Goal: Answer question/provide support

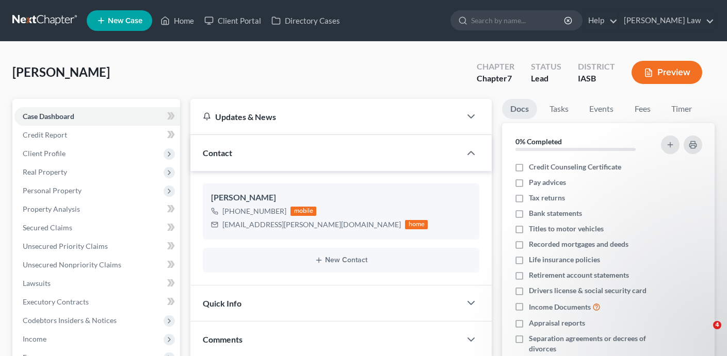
select select "0"
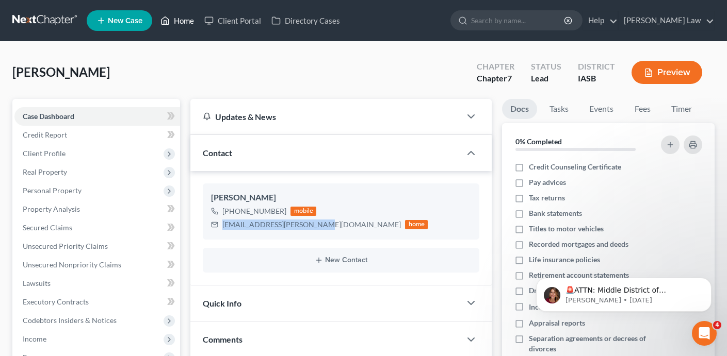
click at [178, 21] on link "Home" at bounding box center [177, 20] width 44 height 19
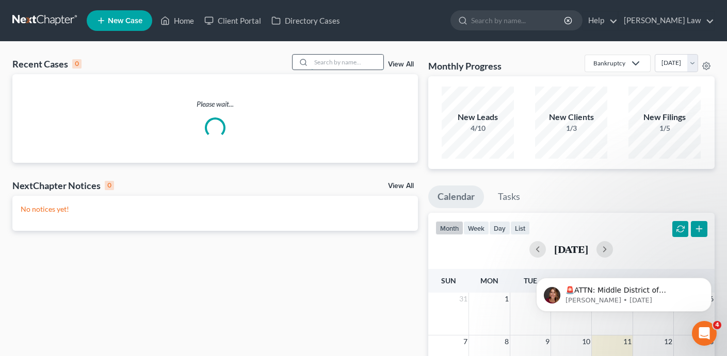
click at [328, 61] on input "search" at bounding box center [347, 62] width 72 height 15
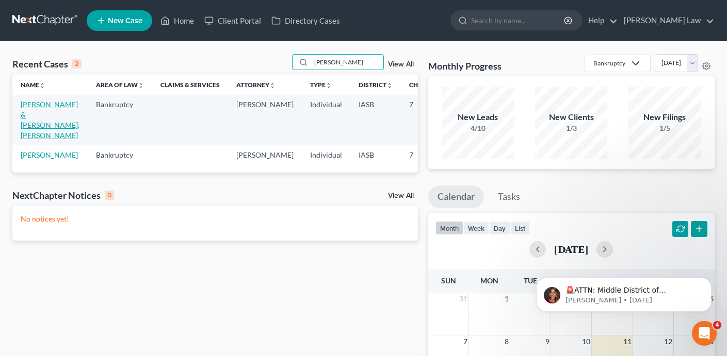
type input "[PERSON_NAME]"
click at [28, 140] on link "[PERSON_NAME] & [PERSON_NAME], [PERSON_NAME]" at bounding box center [50, 120] width 59 height 40
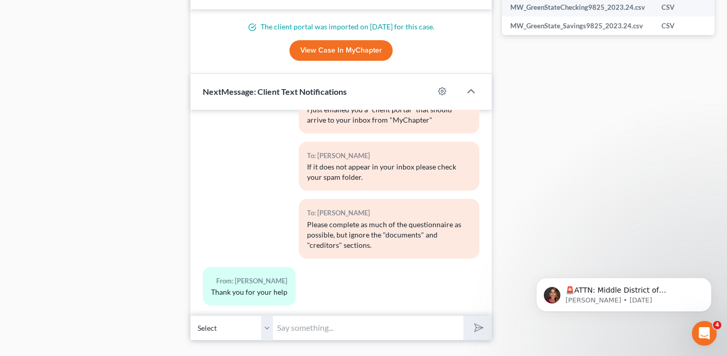
scroll to position [597, 0]
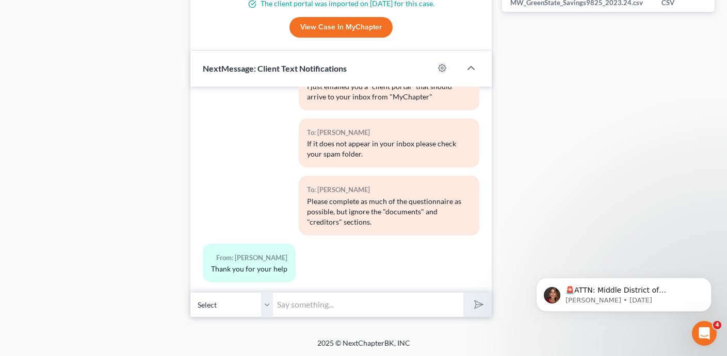
click at [355, 307] on input "text" at bounding box center [368, 305] width 190 height 25
type input "Hi [PERSON_NAME] left me a voicemail. Please have her email me her questions to:"
click at [463, 293] on button "submit" at bounding box center [477, 305] width 28 height 24
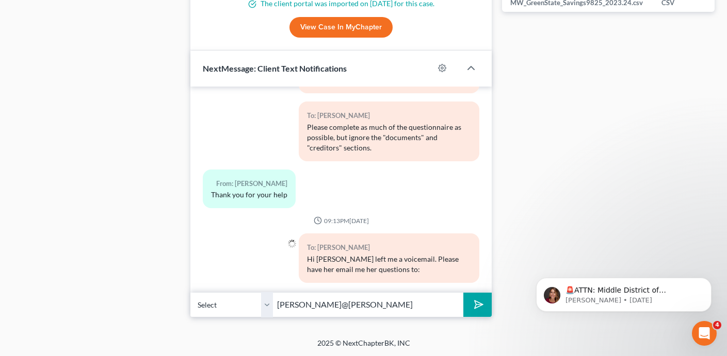
type input "[PERSON_NAME][EMAIL_ADDRESS][DOMAIN_NAME]"
click at [463, 293] on button "submit" at bounding box center [477, 305] width 28 height 24
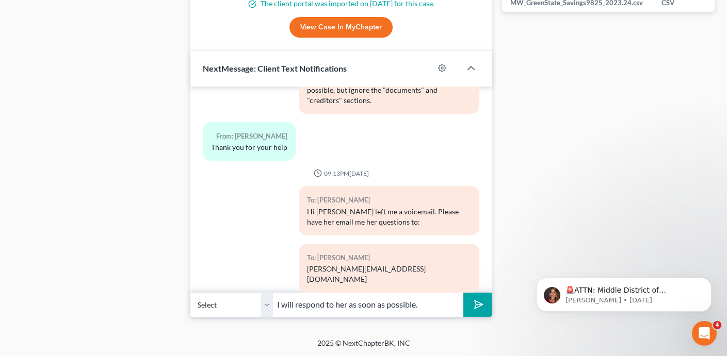
type input "I will respond to her as soon as possible."
click at [463, 293] on button "submit" at bounding box center [477, 305] width 28 height 24
